Goal: Complete application form

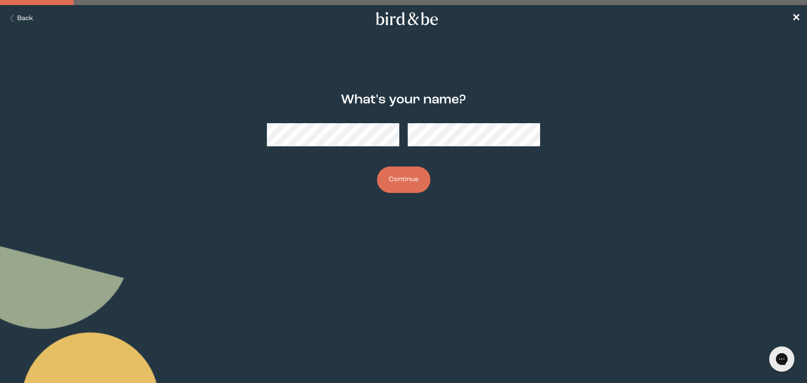
click at [404, 182] on button "Continue" at bounding box center [403, 180] width 53 height 26
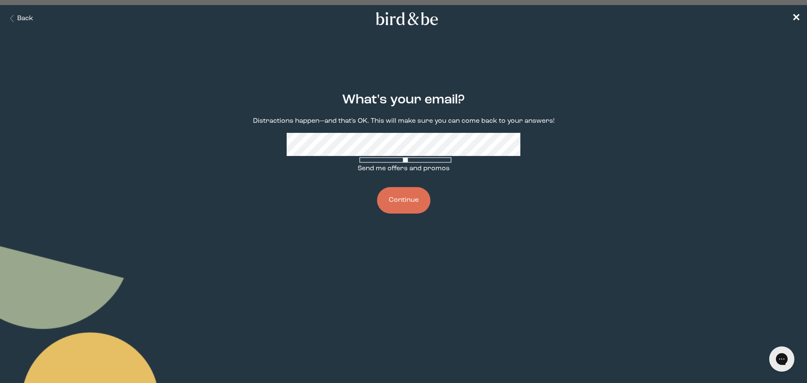
click at [358, 164] on span at bounding box center [404, 164] width 92 height 0
click at [360, 163] on input "Send me offers and promos" at bounding box center [406, 159] width 92 height 5
checkbox input "true"
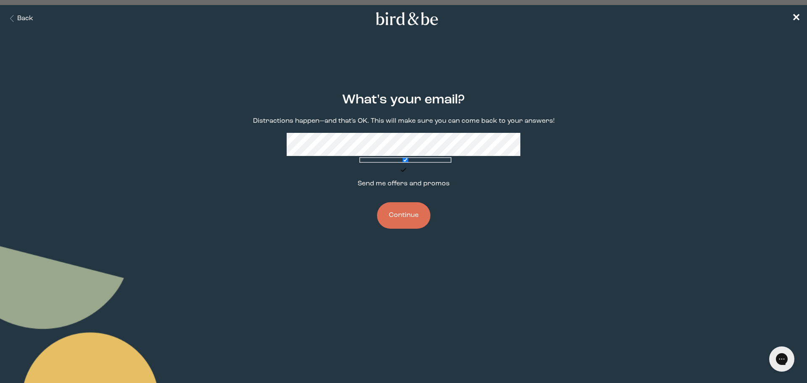
click at [417, 211] on button "Continue" at bounding box center [403, 215] width 53 height 26
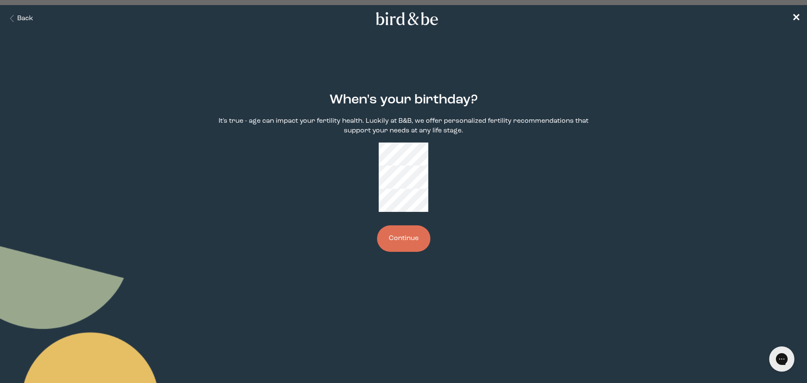
click at [413, 225] on button "Continue" at bounding box center [403, 238] width 53 height 26
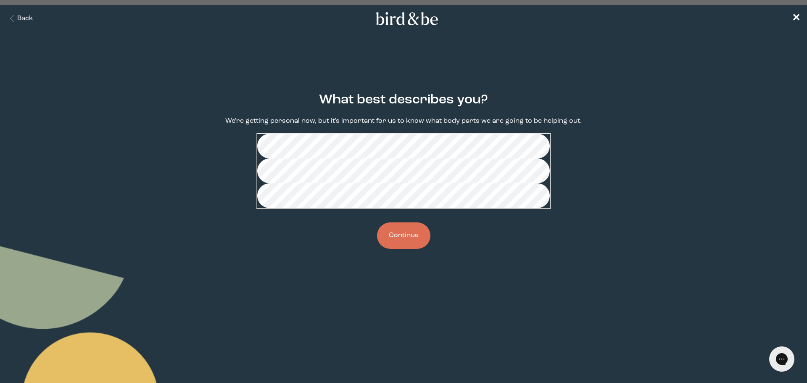
click at [398, 249] on button "Continue" at bounding box center [403, 235] width 53 height 26
click at [402, 249] on button "Continue" at bounding box center [403, 235] width 53 height 26
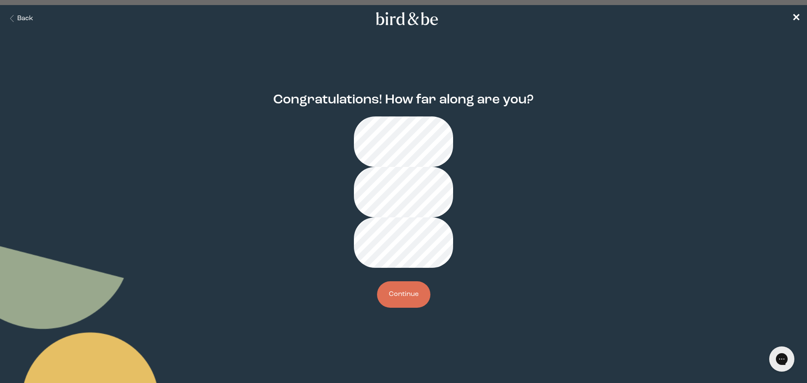
click at [408, 281] on button "Continue" at bounding box center [403, 294] width 53 height 26
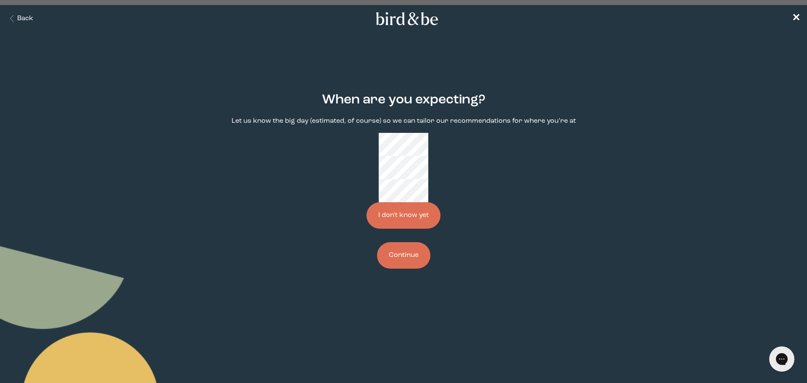
click at [409, 242] on button "Continue" at bounding box center [403, 255] width 53 height 26
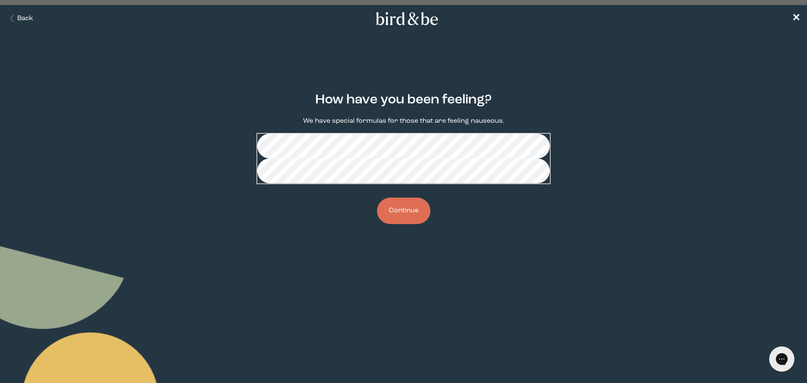
click at [406, 224] on button "Continue" at bounding box center [403, 211] width 53 height 26
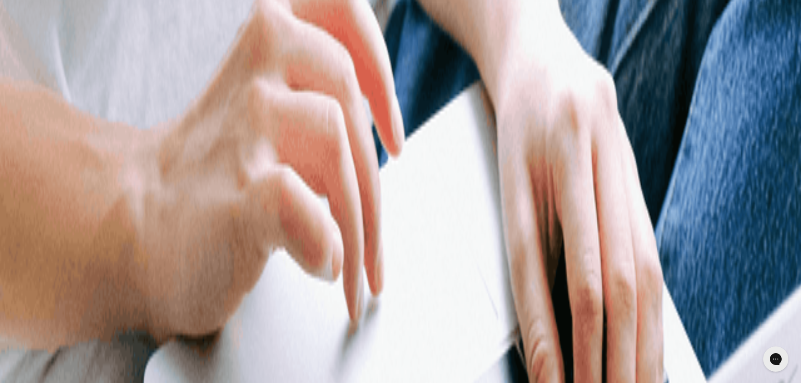
scroll to position [336, 0]
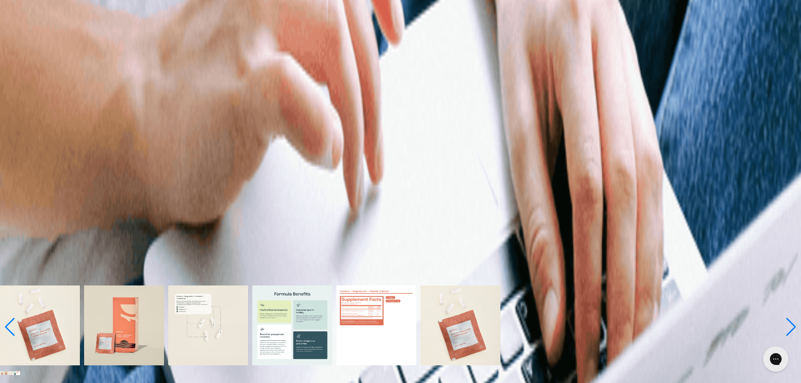
scroll to position [547, 0]
